Goal: Task Accomplishment & Management: Manage account settings

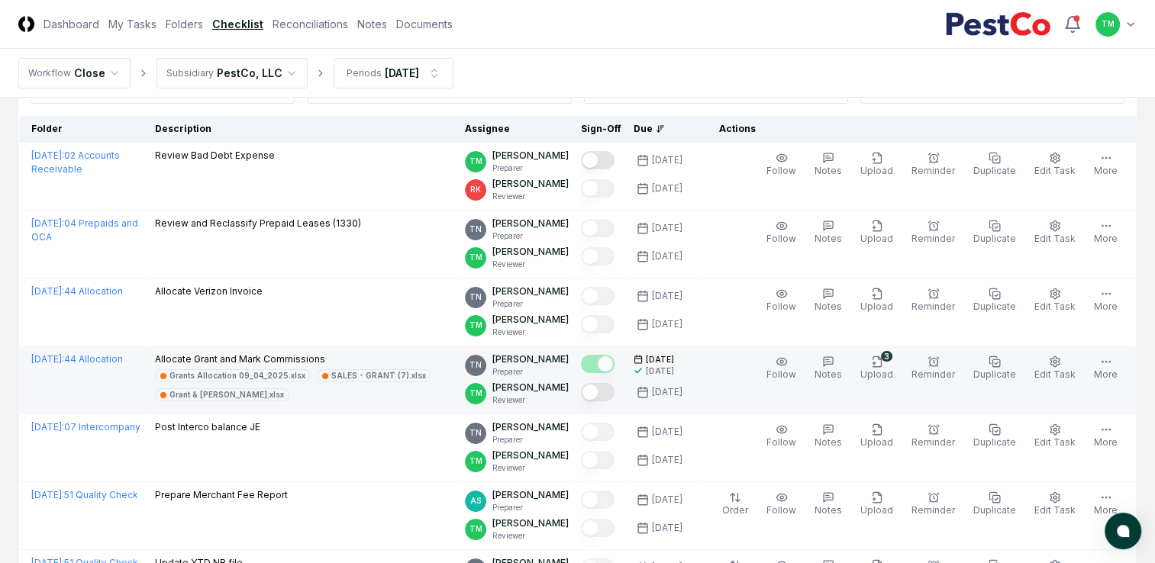
scroll to position [153, 0]
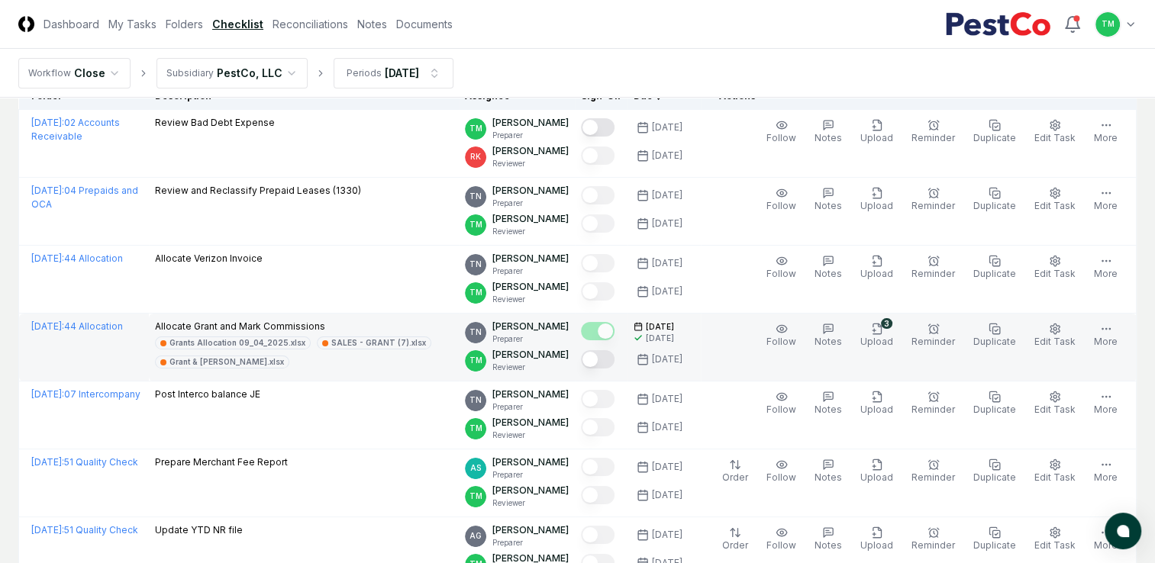
click at [614, 357] on button "Mark complete" at bounding box center [598, 359] width 34 height 18
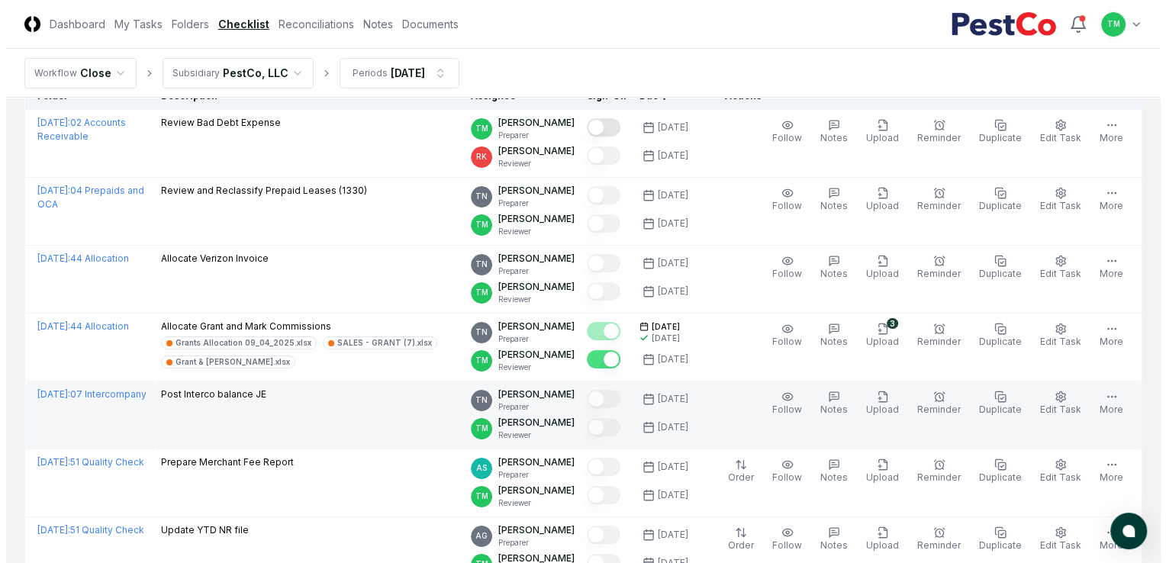
scroll to position [0, 0]
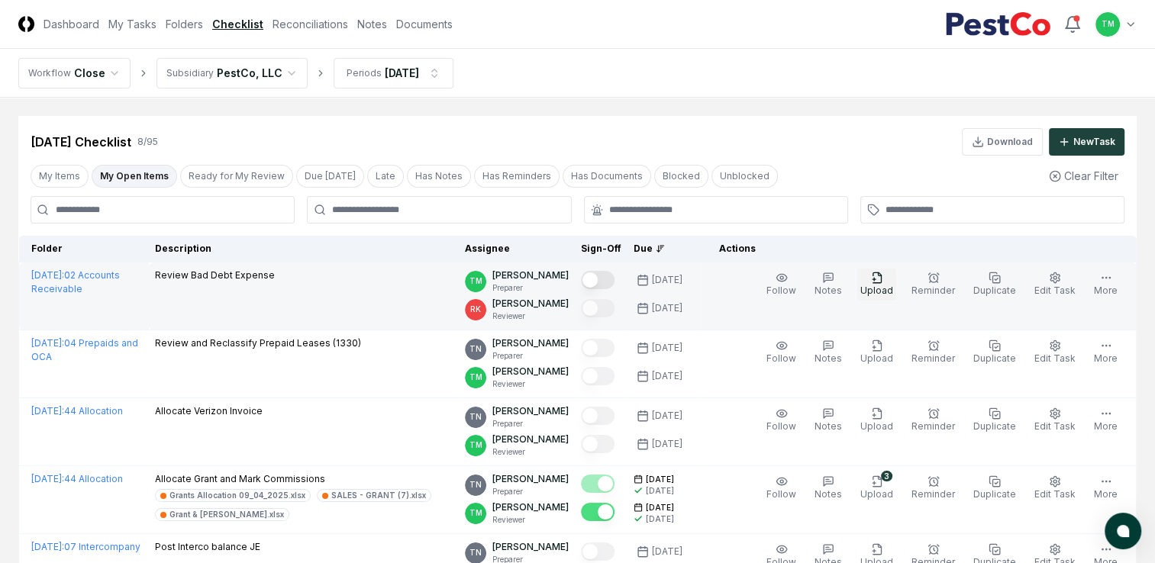
click at [882, 288] on span "Upload" at bounding box center [876, 290] width 33 height 11
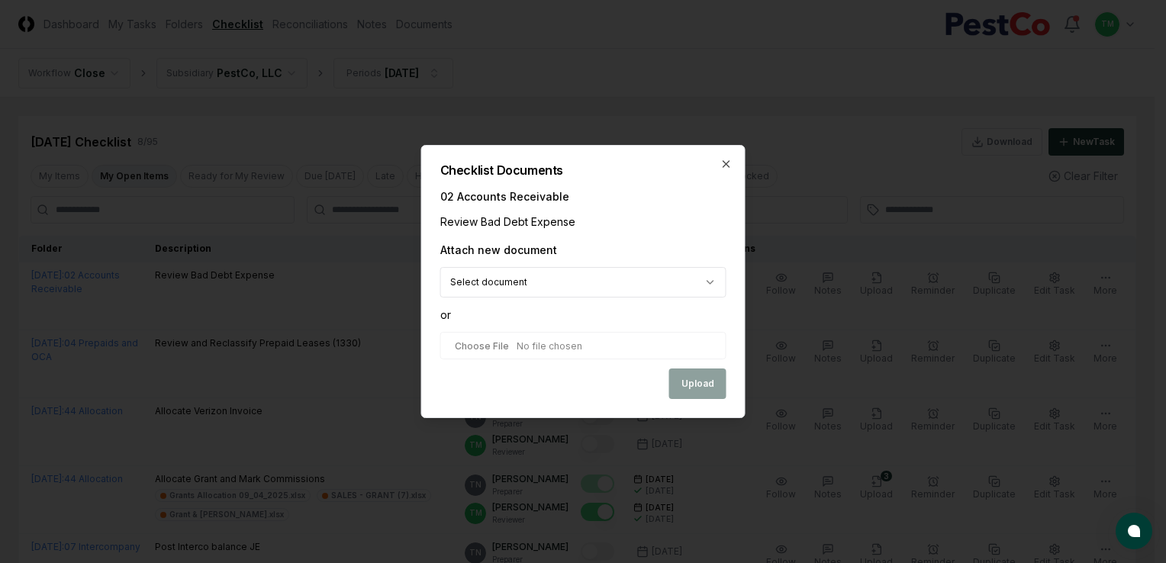
click at [524, 282] on body "CloseCore Dashboard My Tasks Folders Checklist Reconciliations Notes Documents …" at bounding box center [577, 458] width 1155 height 916
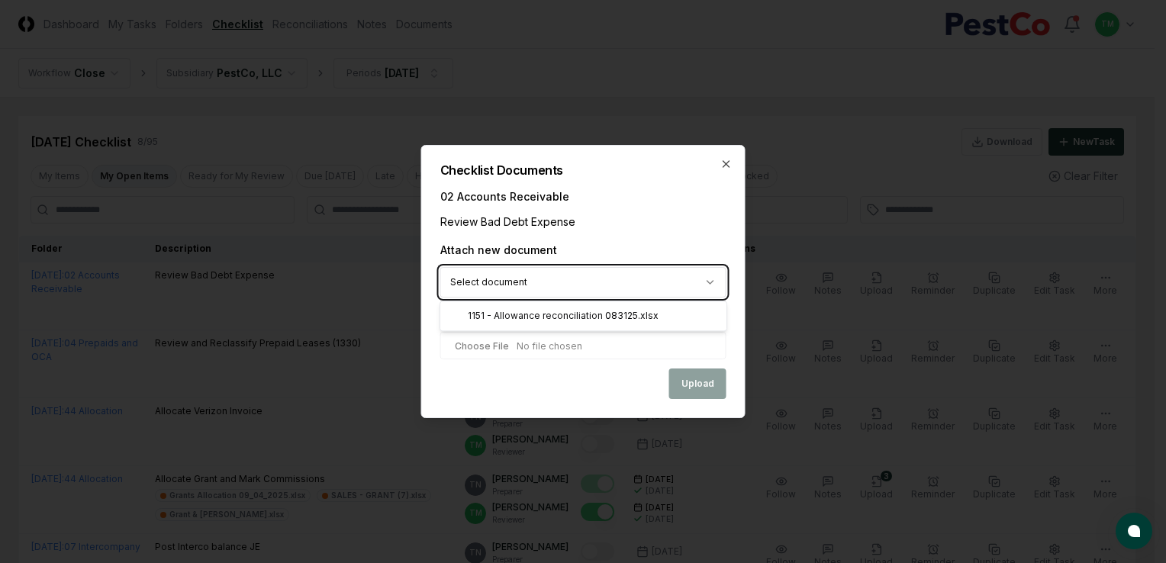
click at [559, 346] on body "CloseCore Dashboard My Tasks Folders Checklist Reconciliations Notes Documents …" at bounding box center [577, 458] width 1155 height 916
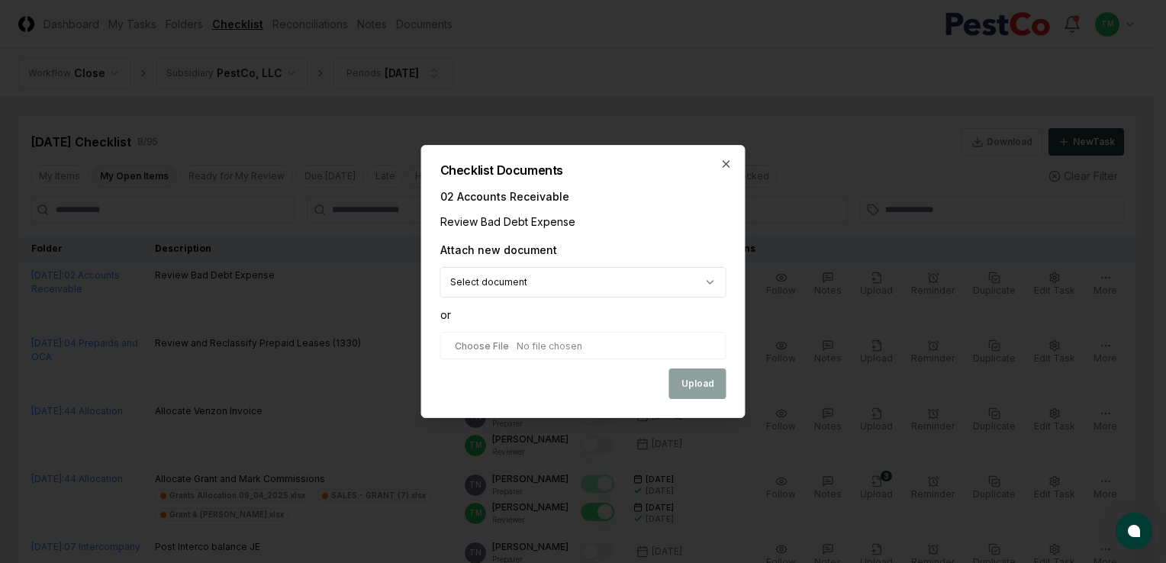
click at [553, 349] on input "file" at bounding box center [583, 345] width 286 height 27
type input "**********"
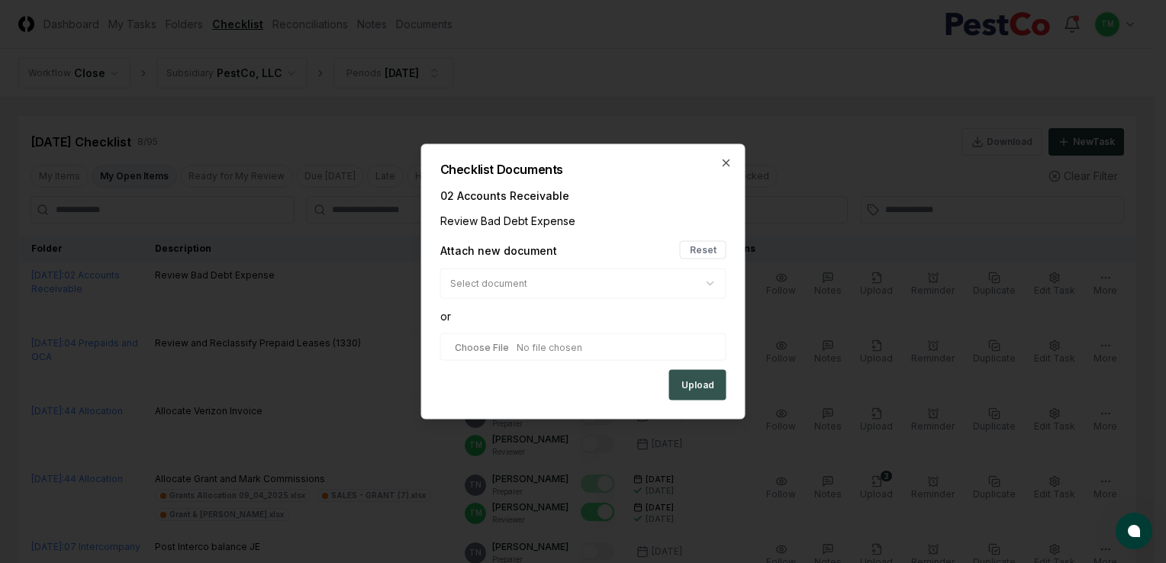
click at [701, 389] on button "Upload" at bounding box center [697, 385] width 57 height 31
click at [700, 388] on div "Upload" at bounding box center [583, 385] width 286 height 31
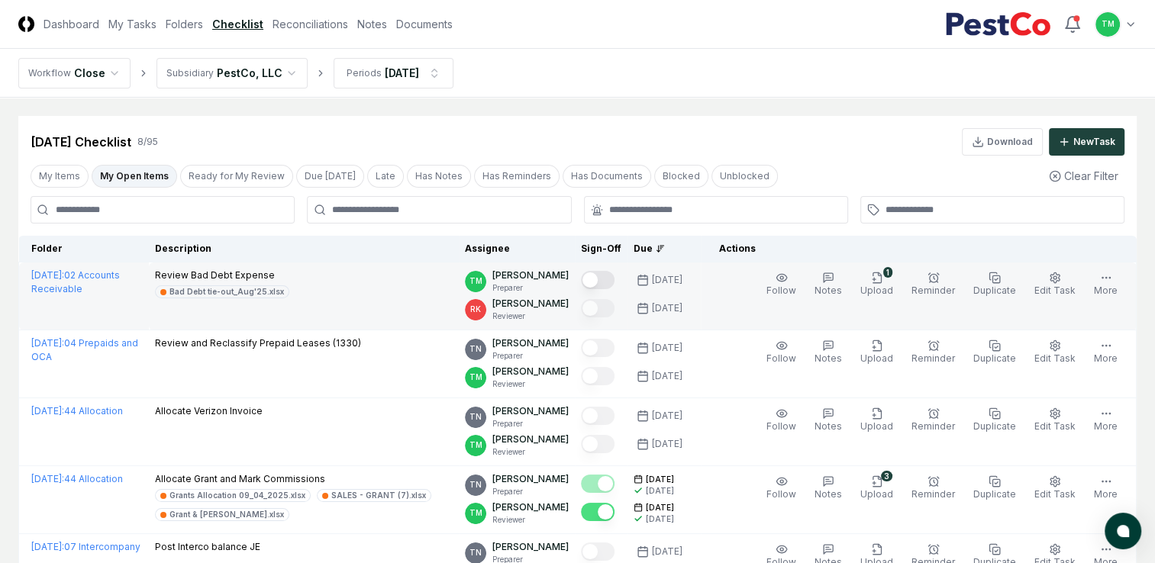
click at [614, 282] on button "Mark complete" at bounding box center [598, 280] width 34 height 18
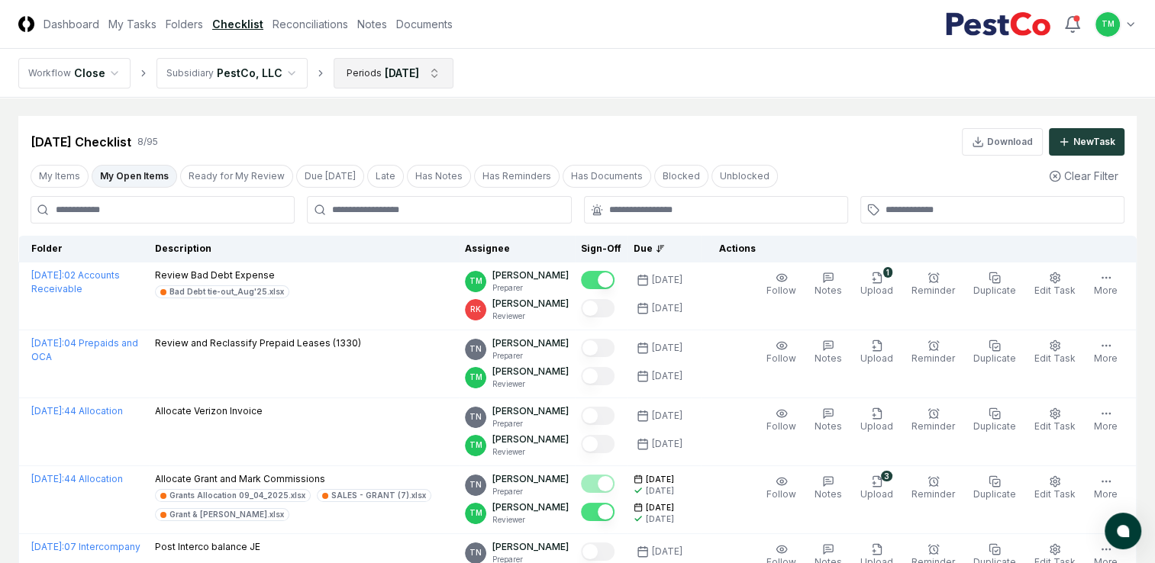
click at [434, 75] on html "CloseCore Dashboard My Tasks Folders Checklist Reconciliations Notes Documents …" at bounding box center [577, 458] width 1155 height 916
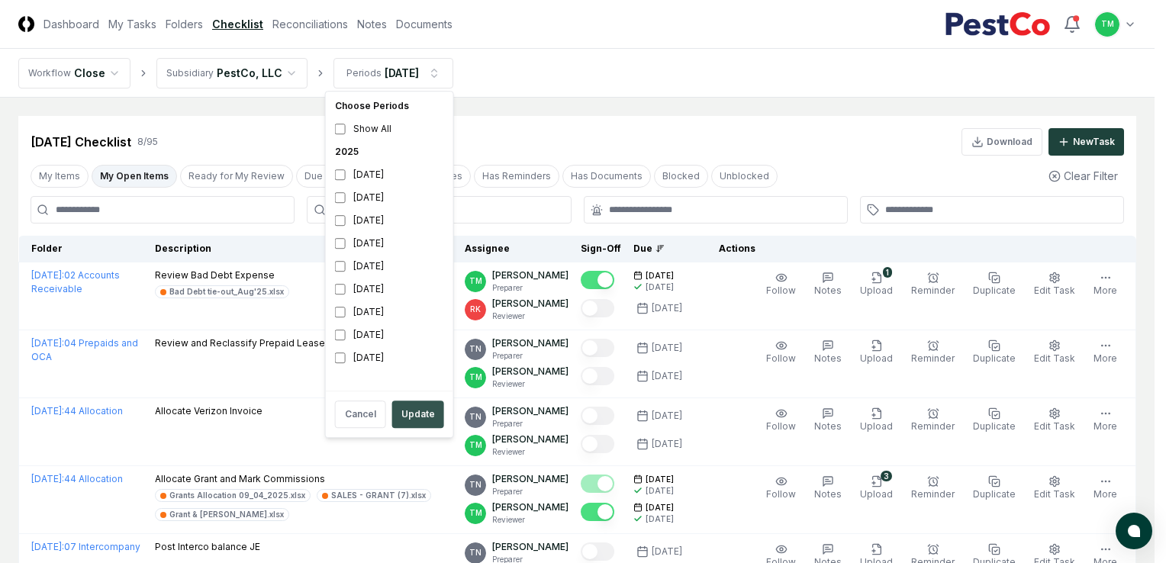
click at [414, 414] on button "Update" at bounding box center [418, 414] width 52 height 27
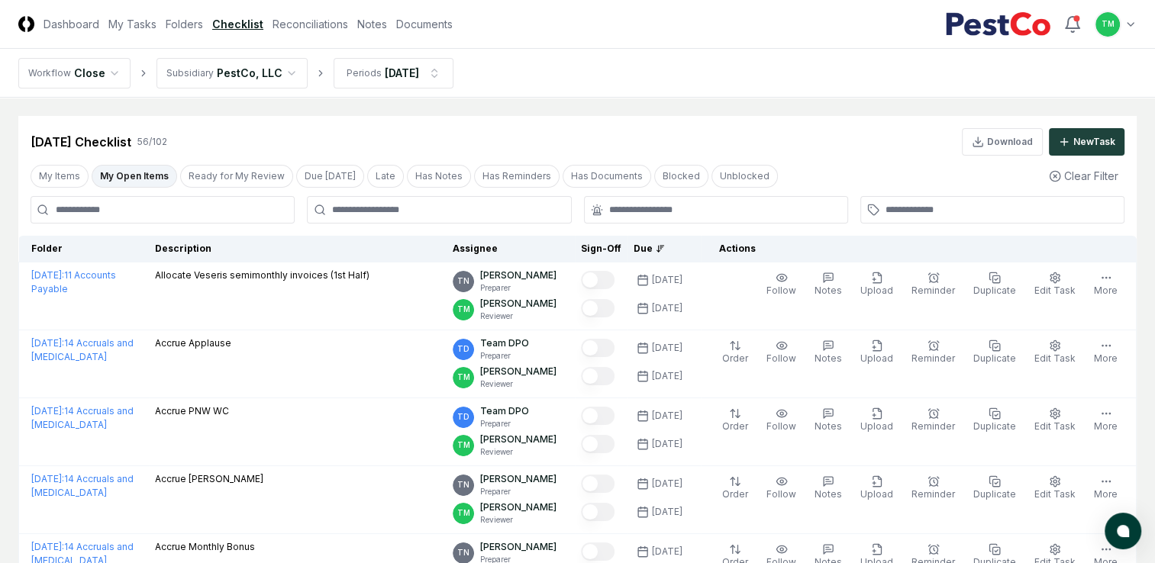
click at [133, 205] on input at bounding box center [163, 209] width 264 height 27
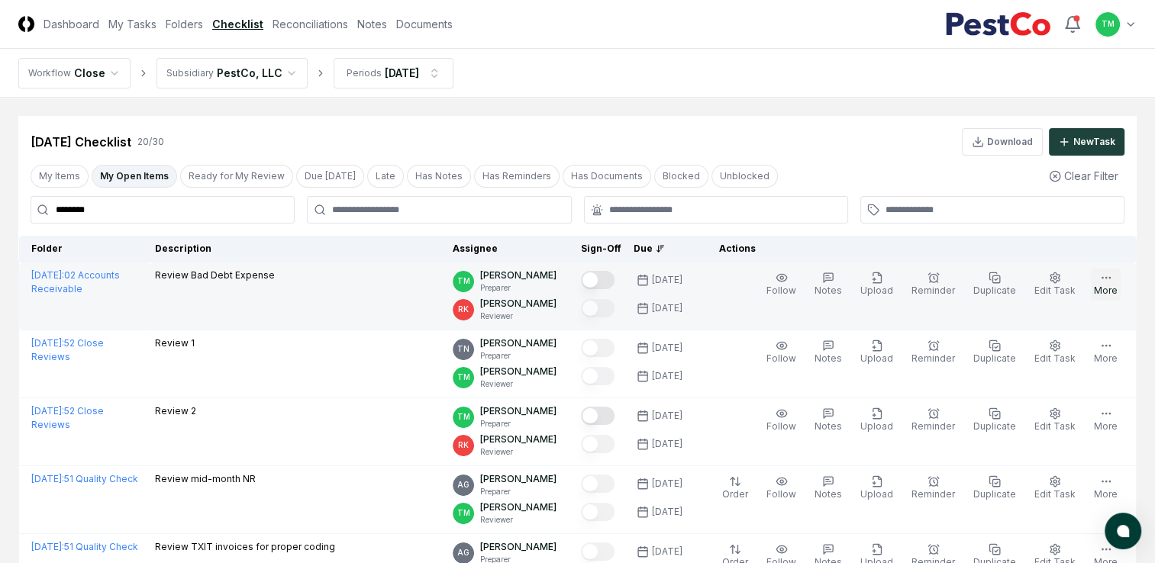
type input "********"
click at [1100, 285] on button "More" at bounding box center [1106, 285] width 30 height 32
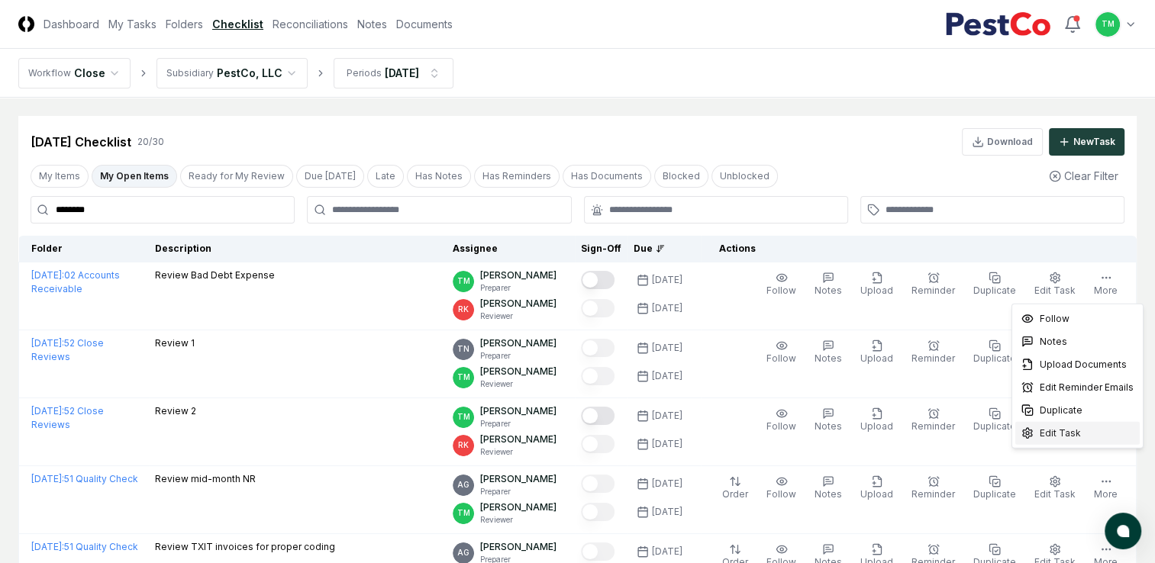
click at [1048, 435] on span "Edit Task" at bounding box center [1060, 434] width 41 height 14
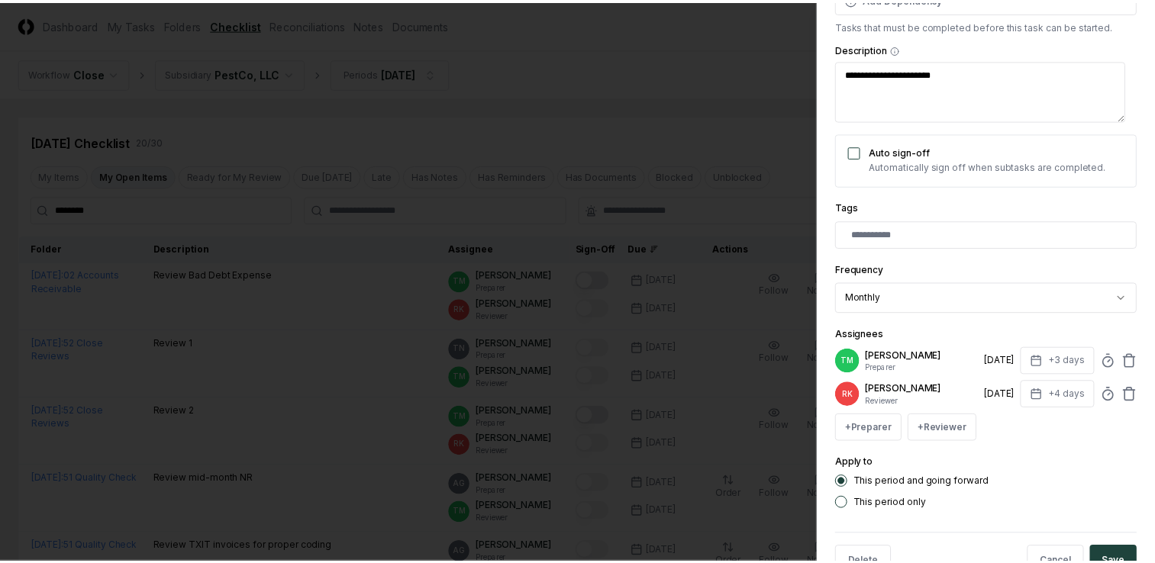
scroll to position [276, 0]
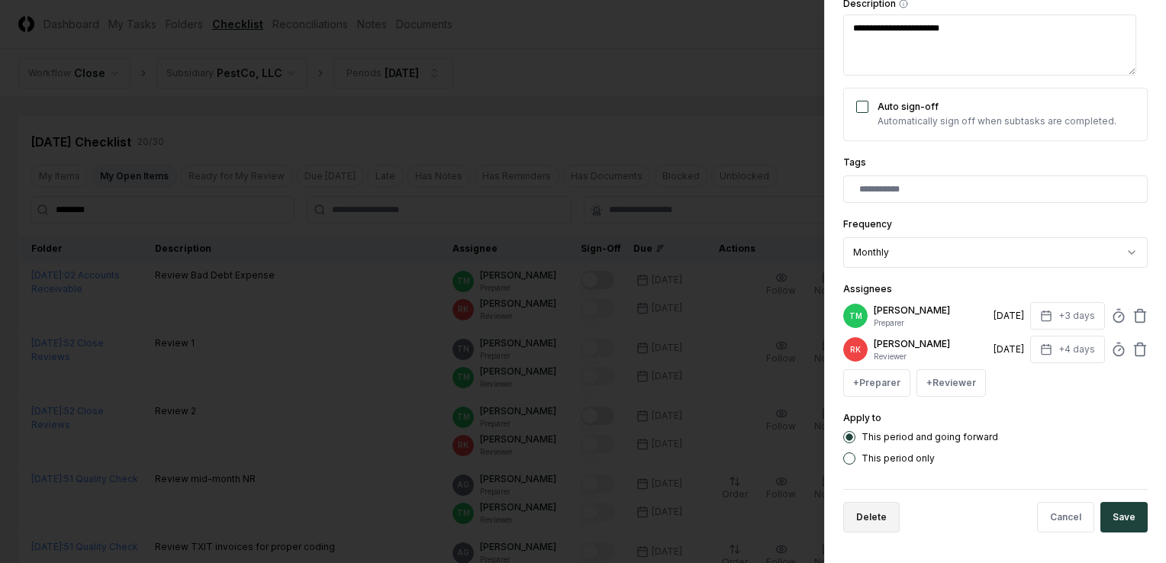
click at [869, 526] on button "Delete" at bounding box center [871, 517] width 56 height 31
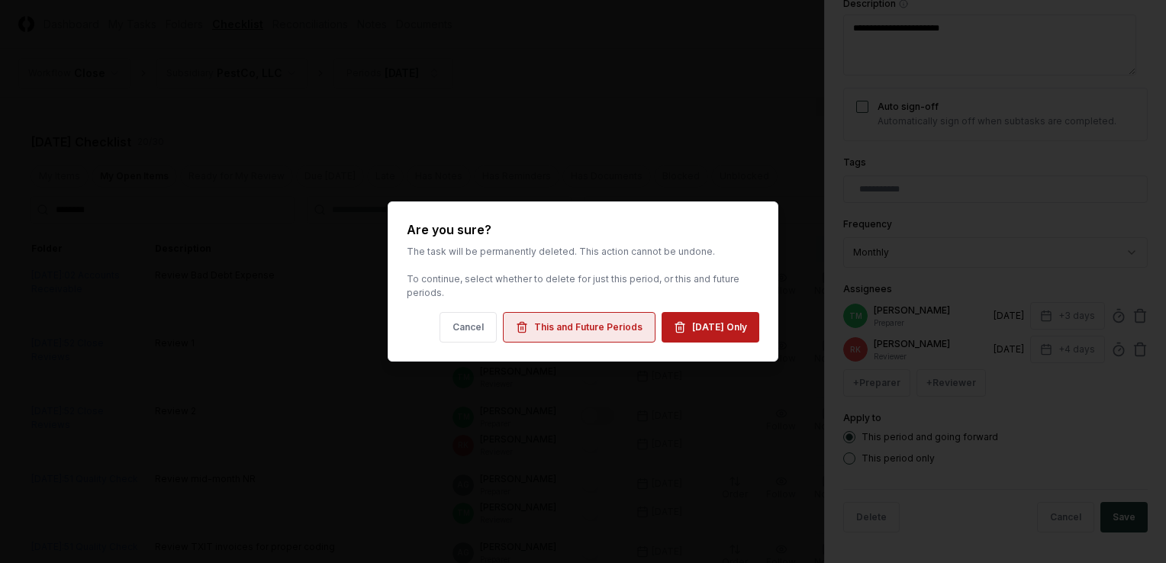
click at [584, 325] on div "This and Future Periods" at bounding box center [588, 328] width 108 height 14
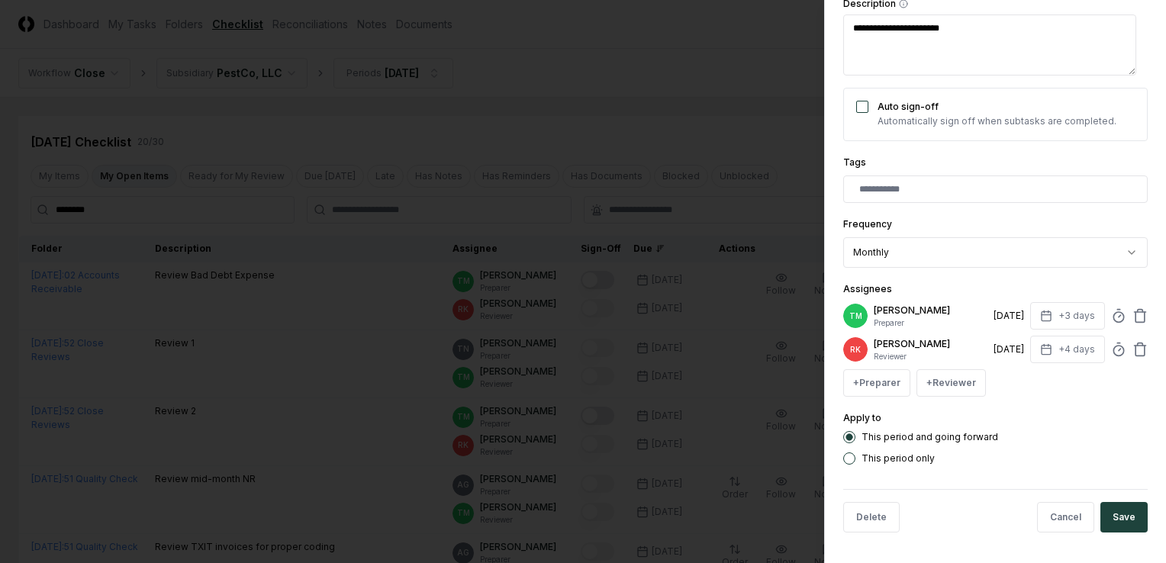
type textarea "*"
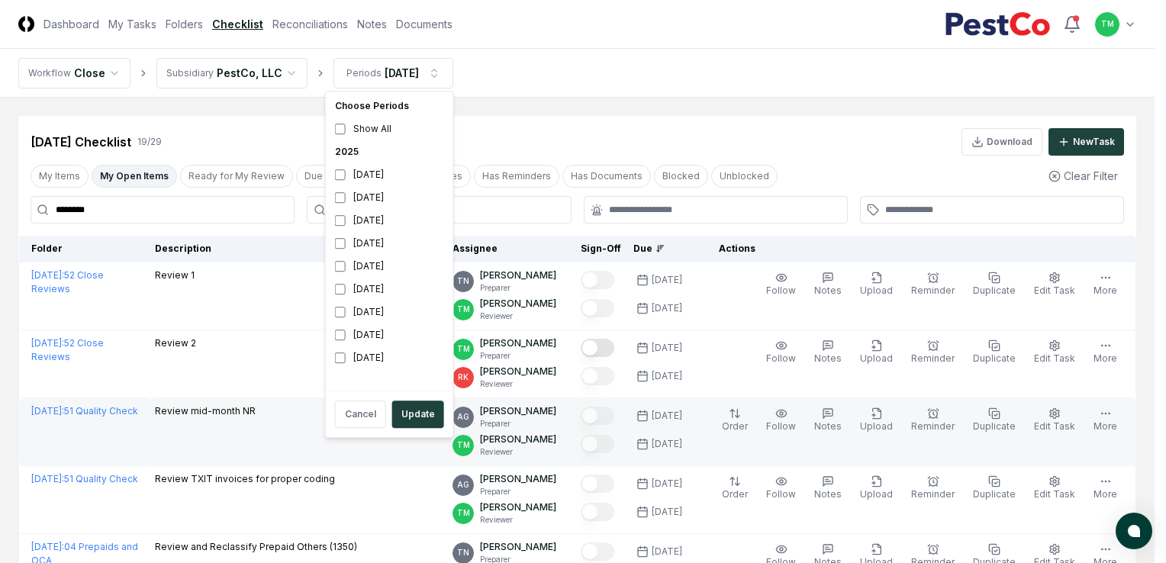
drag, startPoint x: 430, startPoint y: 417, endPoint x: 259, endPoint y: 401, distance: 172.5
click at [430, 418] on button "Update" at bounding box center [418, 414] width 52 height 27
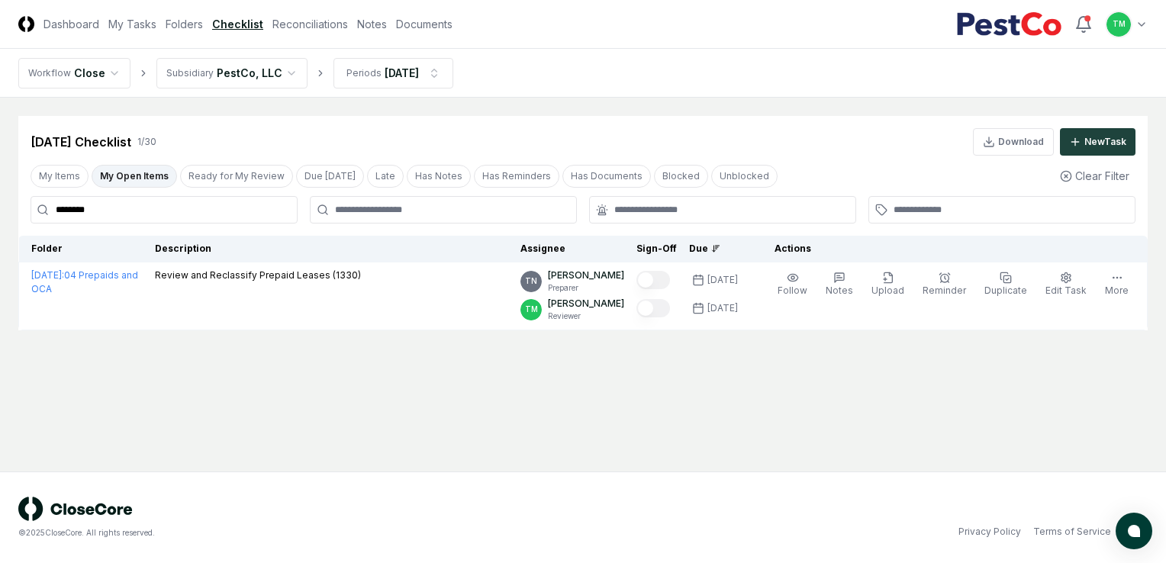
drag, startPoint x: 120, startPoint y: 214, endPoint x: 105, endPoint y: 221, distance: 15.7
click at [118, 214] on input "********" at bounding box center [164, 209] width 267 height 27
drag, startPoint x: -3, startPoint y: 197, endPoint x: 6, endPoint y: 156, distance: 42.2
click at [0, 156] on html "CloseCore Dashboard My Tasks Folders Checklist Reconciliations Notes Documents …" at bounding box center [583, 281] width 1166 height 563
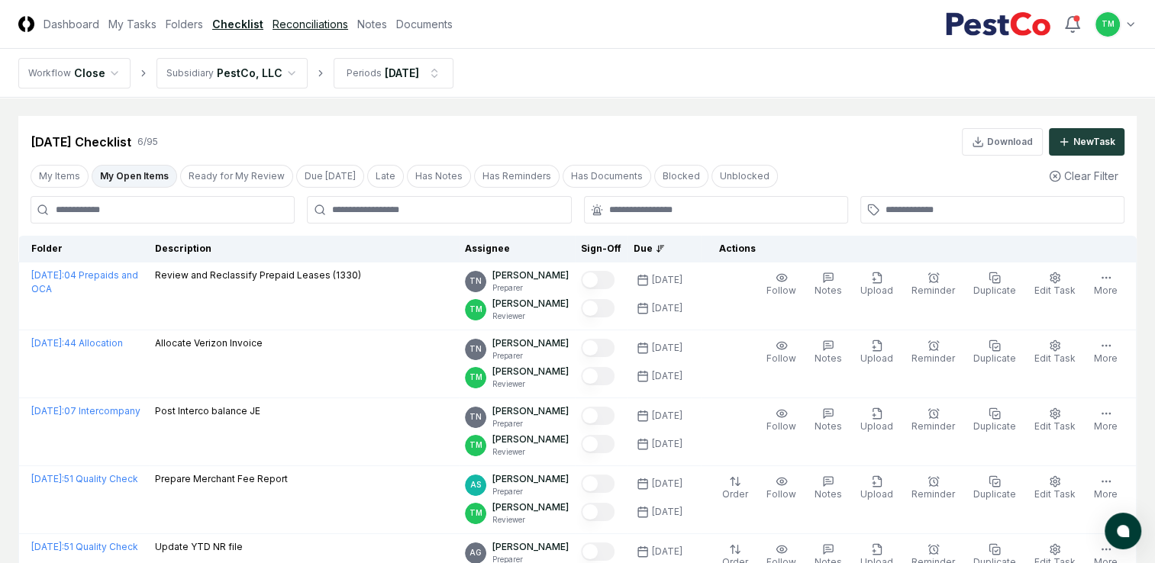
click at [308, 25] on link "Reconciliations" at bounding box center [310, 24] width 76 height 16
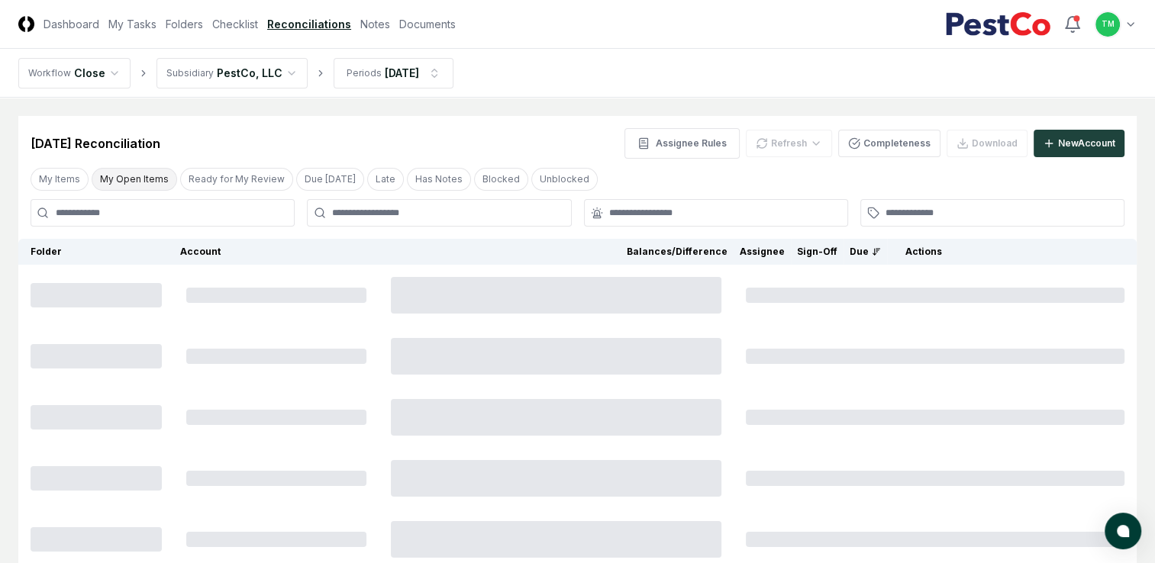
click at [131, 179] on button "My Open Items" at bounding box center [134, 179] width 85 height 23
